Goal: Information Seeking & Learning: Learn about a topic

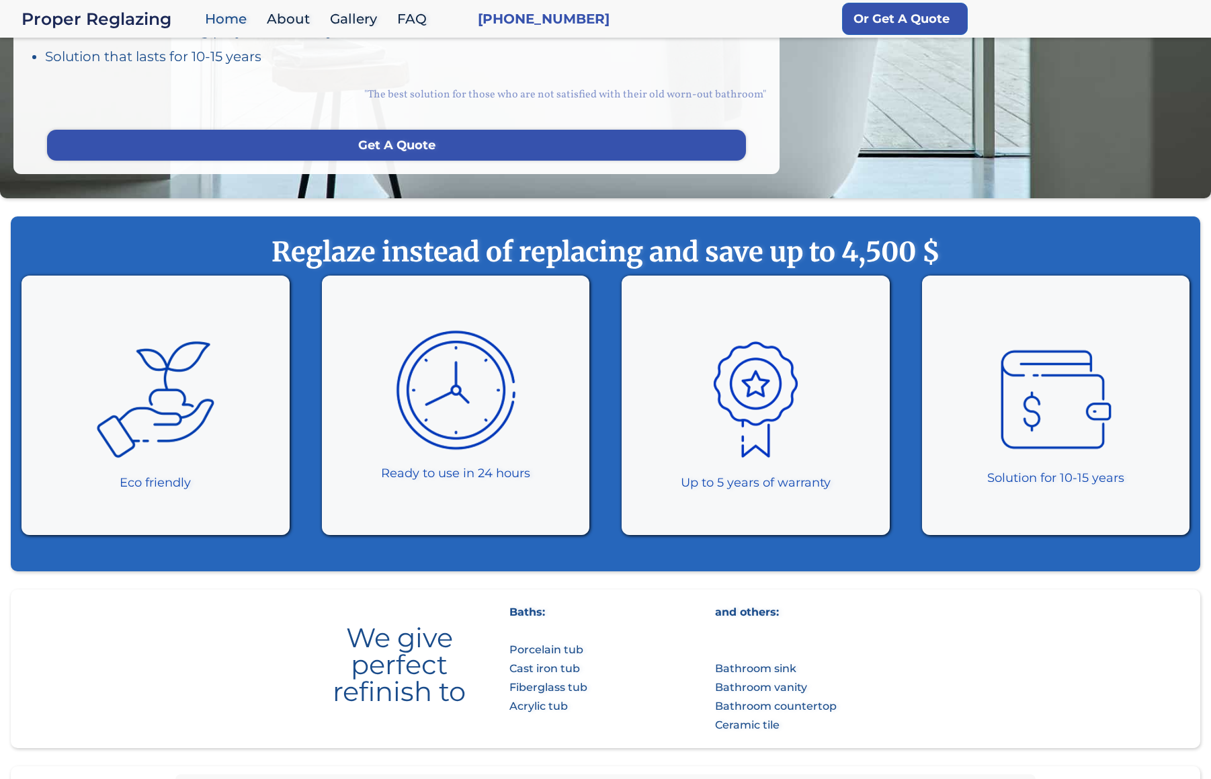
scroll to position [471, 0]
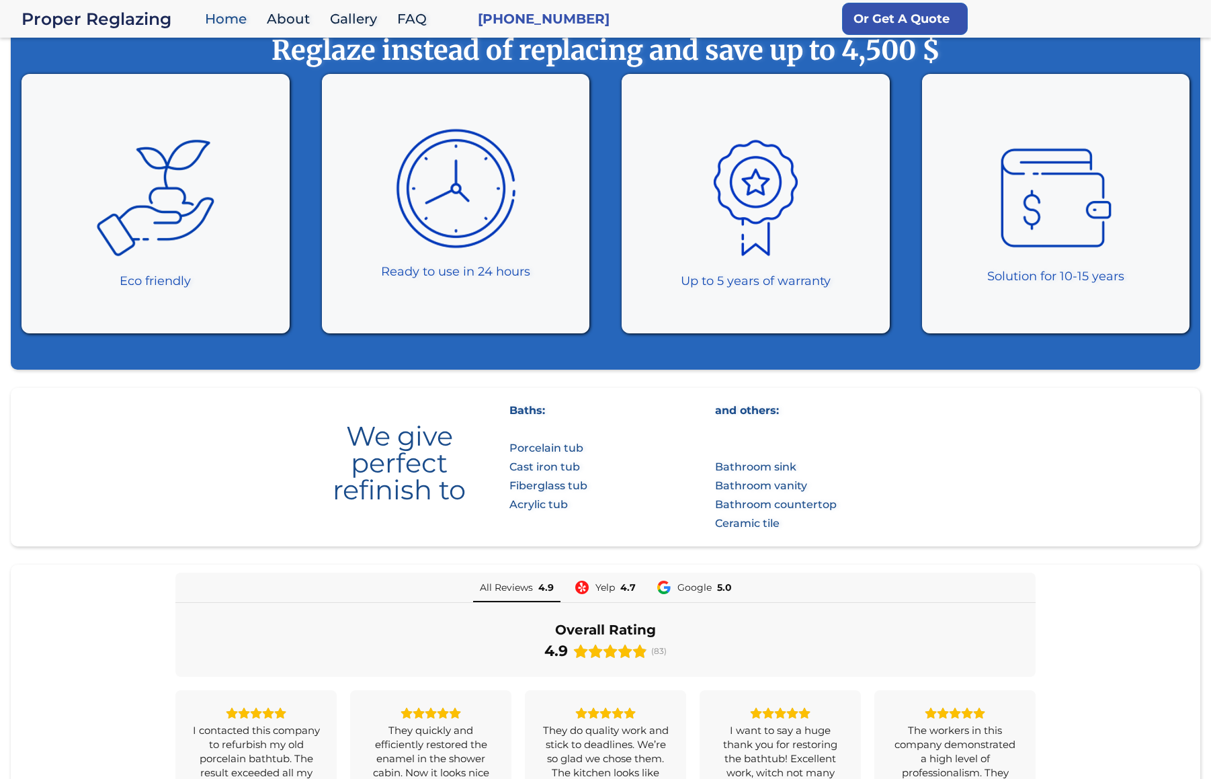
click at [549, 448] on div "Baths: Porcelain tub Cast iron tub Fiberglass tub Acrylic tub" at bounding box center [549, 457] width 78 height 113
click at [443, 500] on div "We give perfect refinish to" at bounding box center [399, 457] width 193 height 91
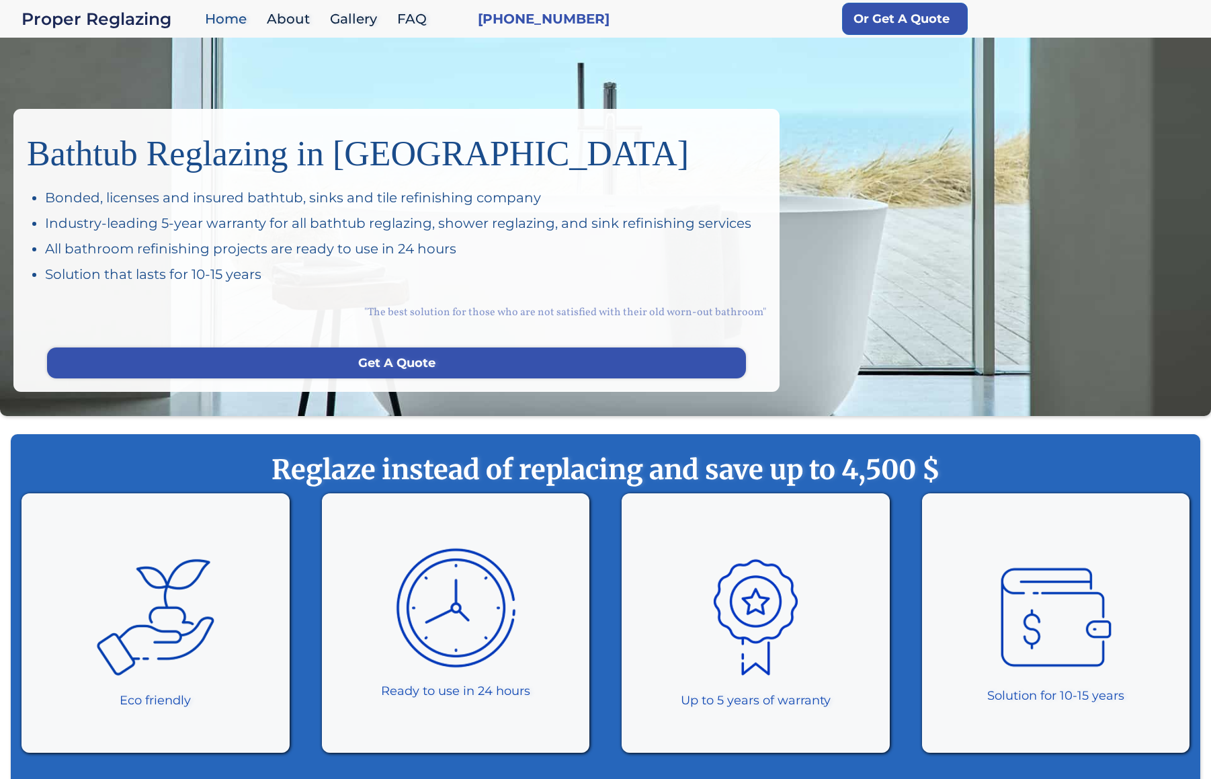
scroll to position [0, 0]
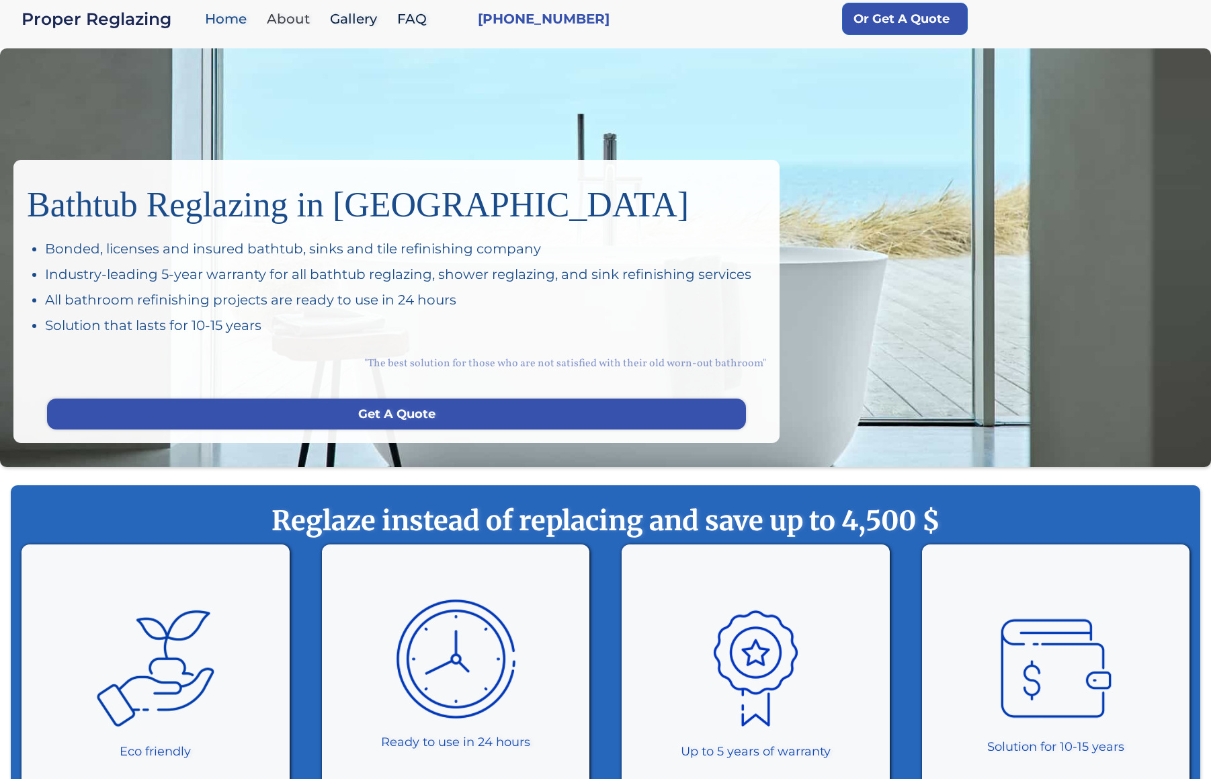
click at [281, 19] on link "About" at bounding box center [291, 19] width 63 height 29
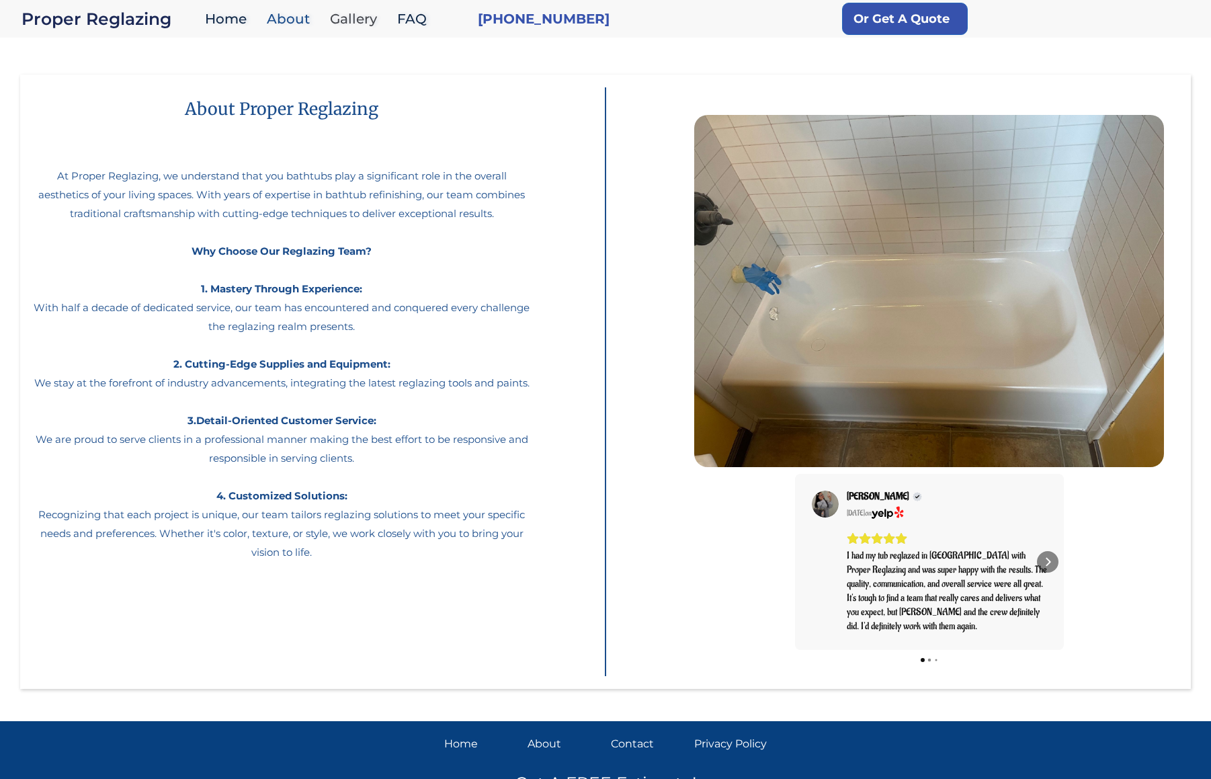
click at [348, 19] on link "Gallery" at bounding box center [356, 19] width 67 height 29
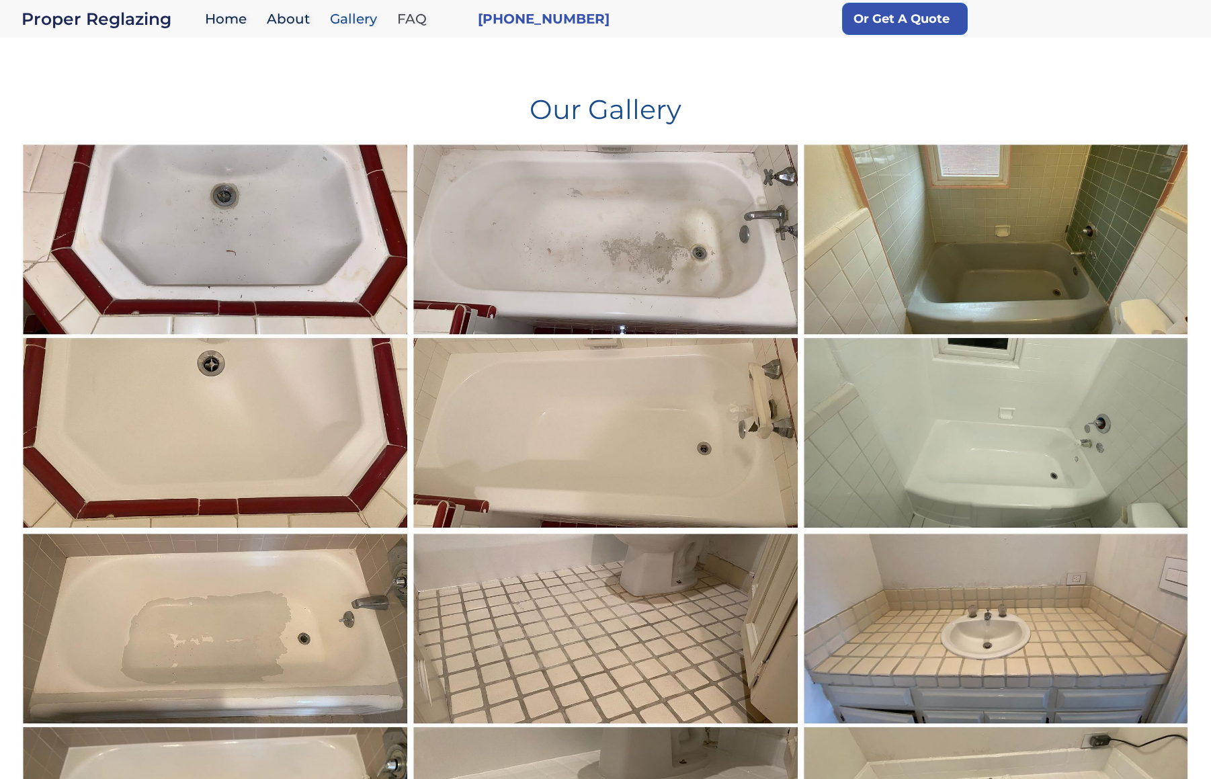
click at [408, 26] on link "FAQ" at bounding box center [416, 19] width 50 height 29
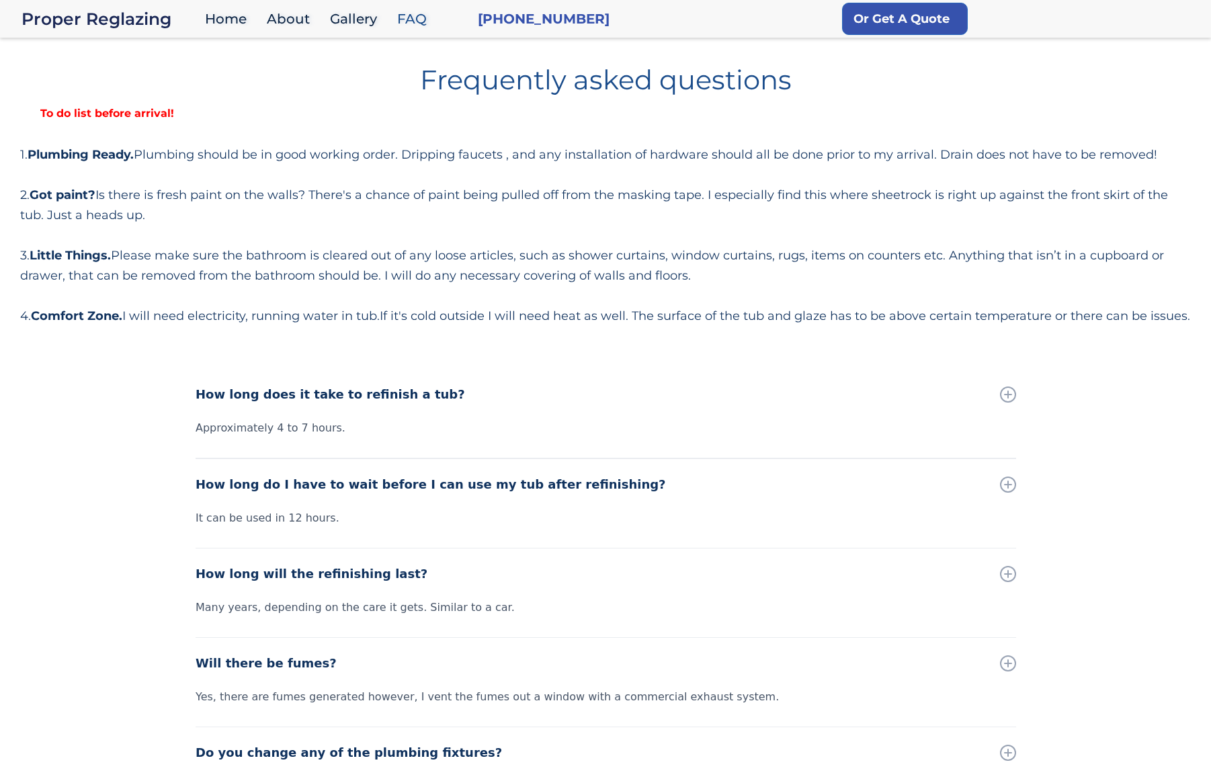
click at [1076, 458] on div "How long does it take to refinish a tub? Approximately 4 to 7 hours. How long d…" at bounding box center [605, 744] width 1211 height 750
